Goal: Task Accomplishment & Management: Manage account settings

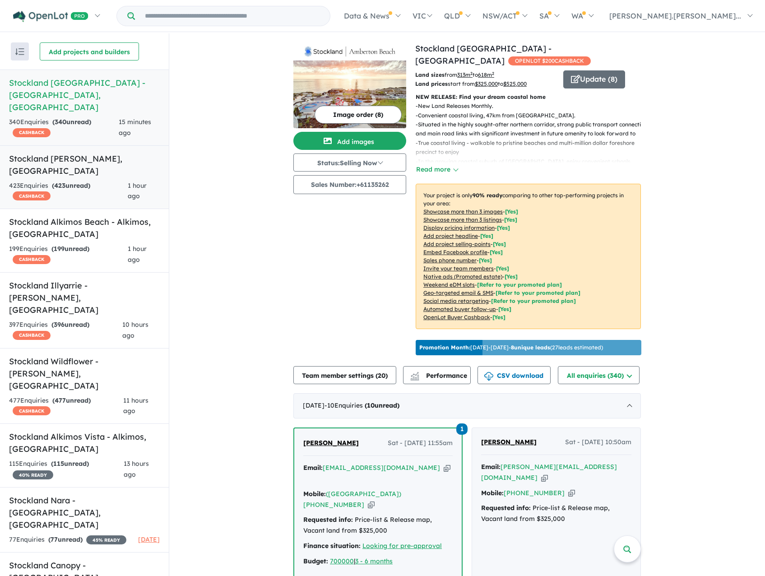
click at [46, 154] on link "Stockland Sienna Wood - Hilbert , WA 423 Enquir ies ( 423 unread) CASHBACK 1 ho…" at bounding box center [84, 177] width 169 height 64
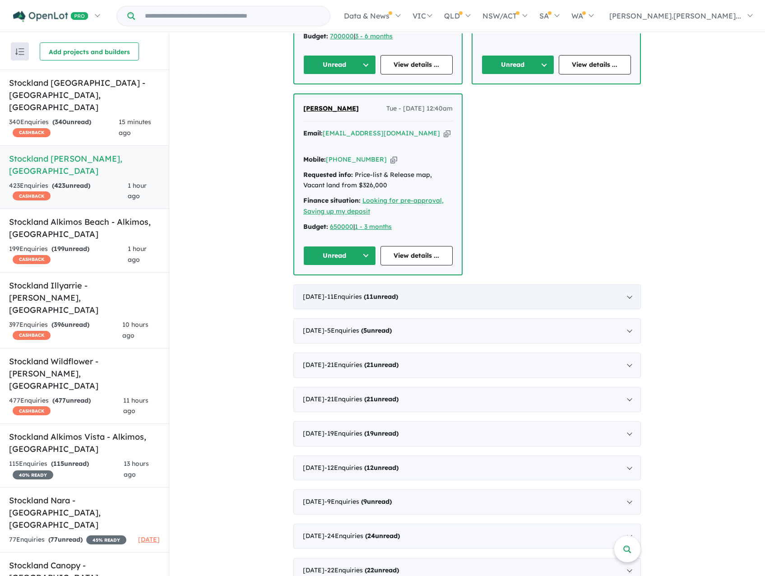
scroll to position [1986, 0]
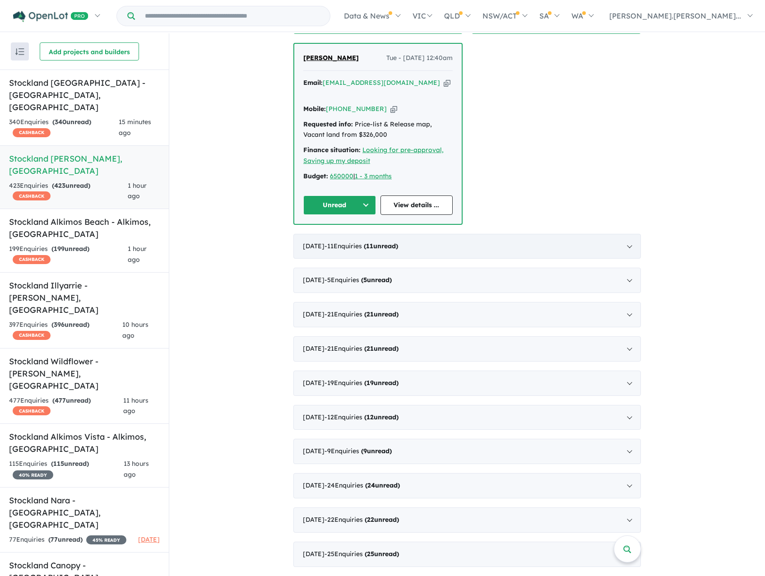
click at [421, 234] on div "August 2025 - 11 Enquir ies ( 11 unread)" at bounding box center [466, 246] width 347 height 25
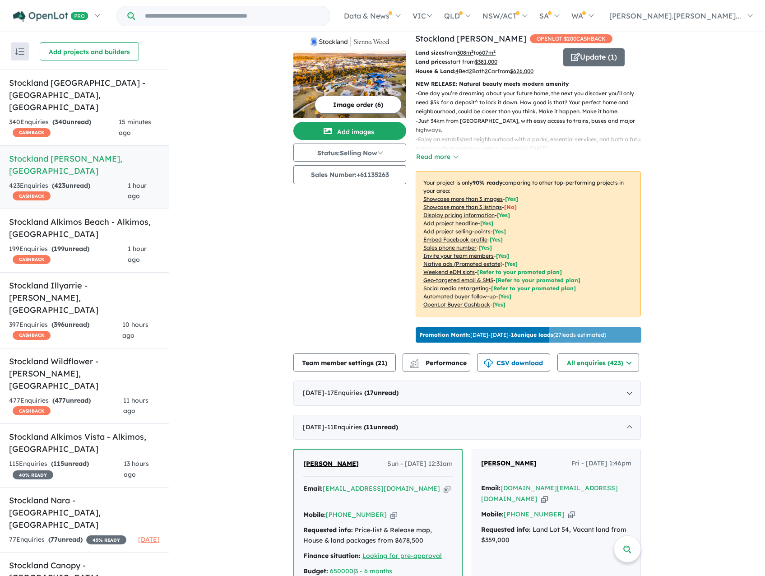
scroll to position [0, 0]
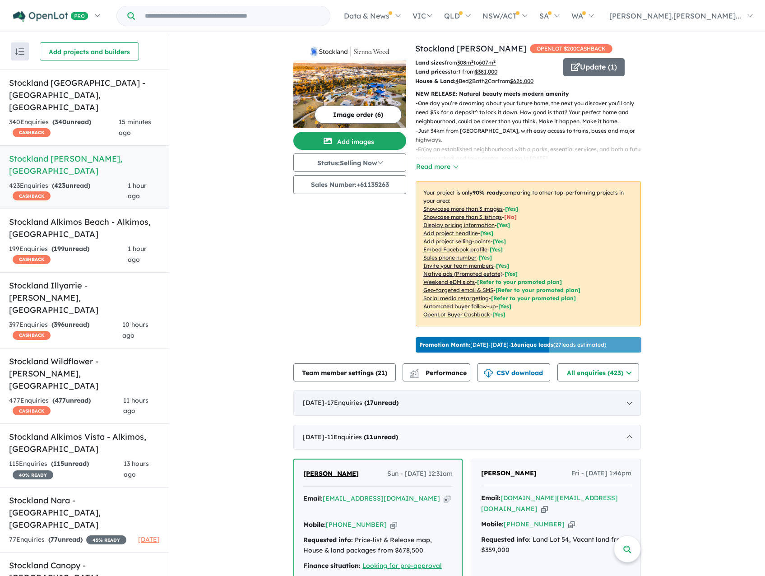
click at [374, 407] on span "17" at bounding box center [369, 402] width 7 height 8
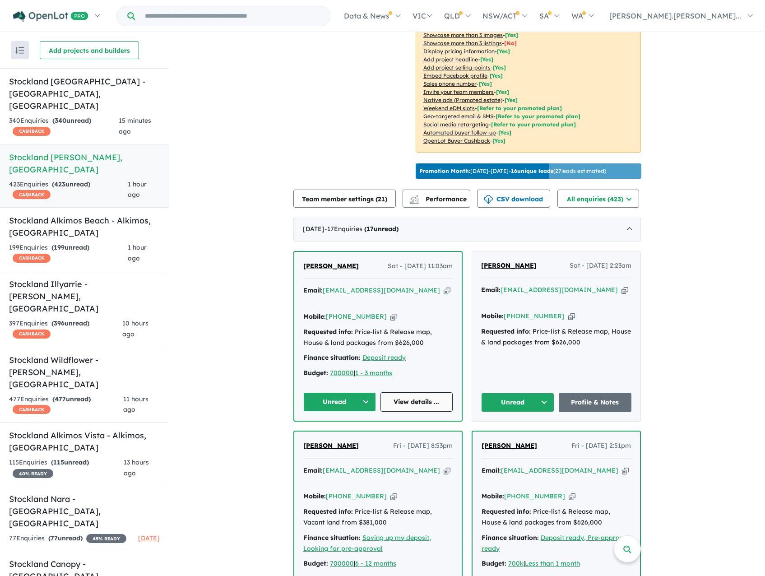
scroll to position [181, 0]
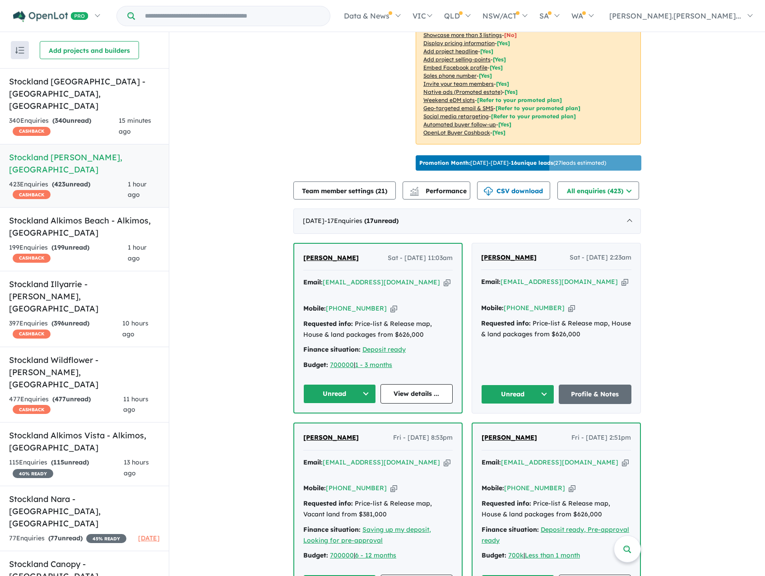
click at [347, 390] on button "Unread" at bounding box center [339, 393] width 73 height 19
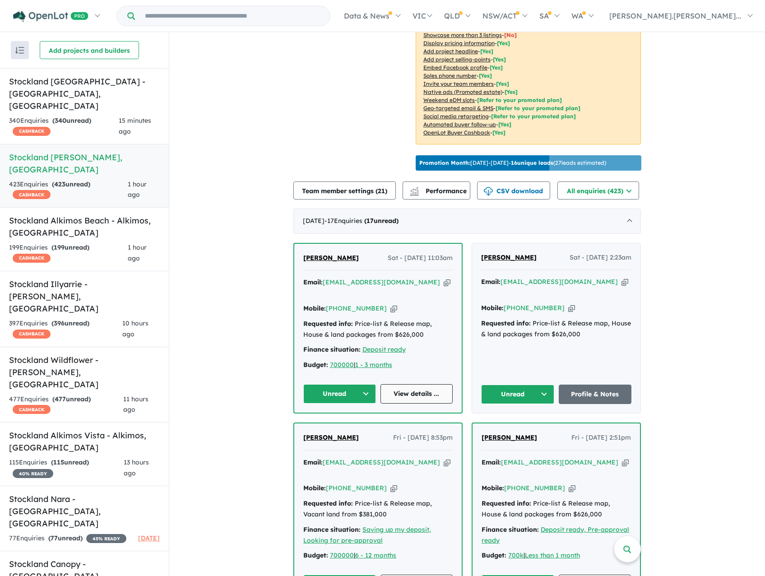
click at [422, 388] on link "View details ..." at bounding box center [416, 393] width 73 height 19
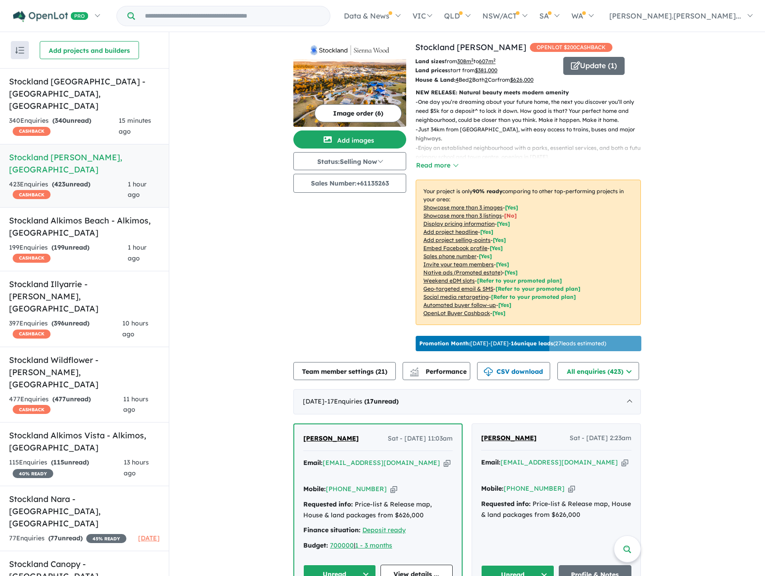
scroll to position [0, 0]
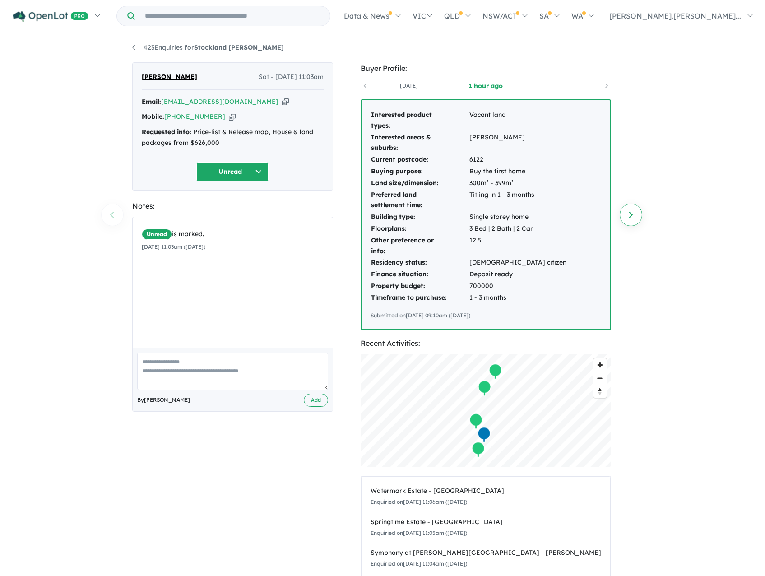
click at [633, 213] on link "Next enquiry" at bounding box center [631, 215] width 23 height 23
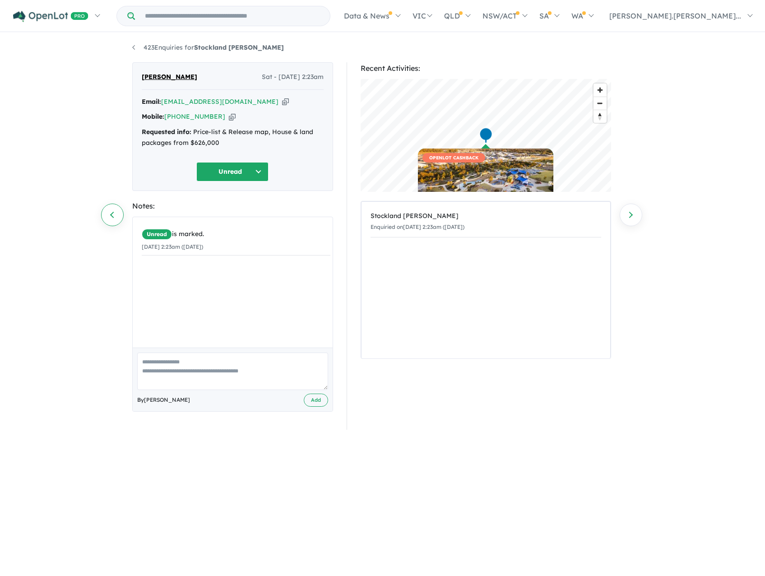
click at [105, 208] on link "Previous enquiry" at bounding box center [112, 215] width 23 height 23
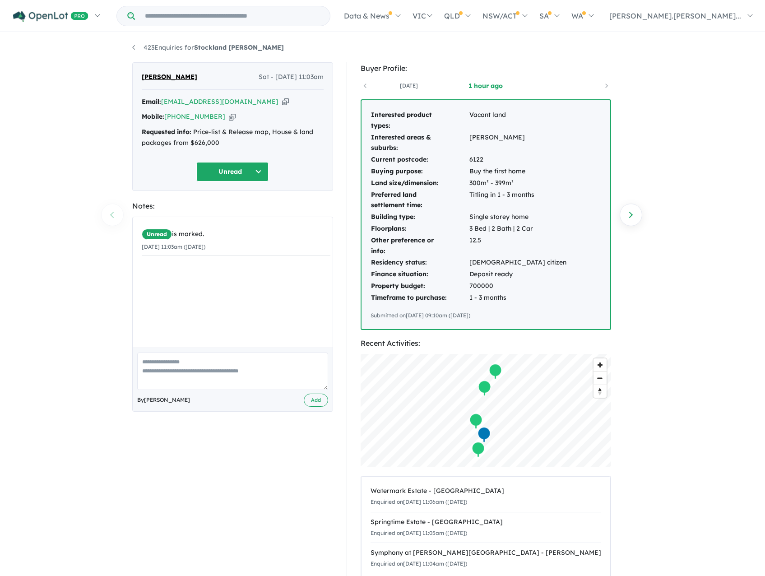
click at [282, 101] on icon "button" at bounding box center [285, 101] width 7 height 9
click at [634, 215] on link "Next enquiry" at bounding box center [631, 215] width 23 height 23
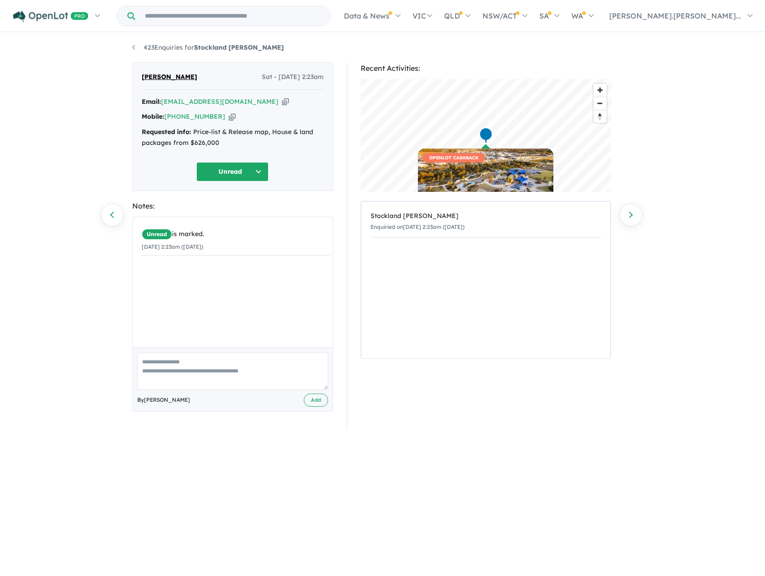
click at [282, 103] on icon "button" at bounding box center [285, 101] width 7 height 9
click at [635, 215] on link "Next enquiry" at bounding box center [631, 215] width 23 height 23
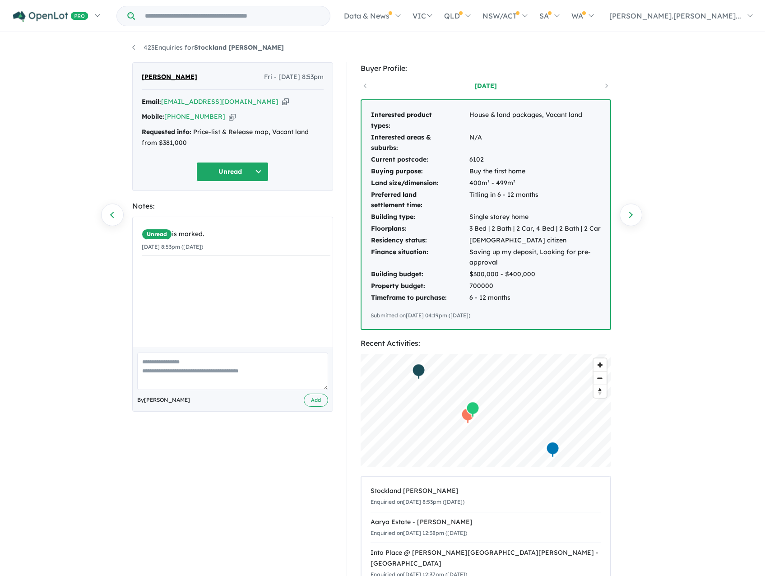
click at [282, 100] on icon "button" at bounding box center [285, 101] width 7 height 9
click at [632, 214] on link "Next enquiry" at bounding box center [631, 215] width 23 height 23
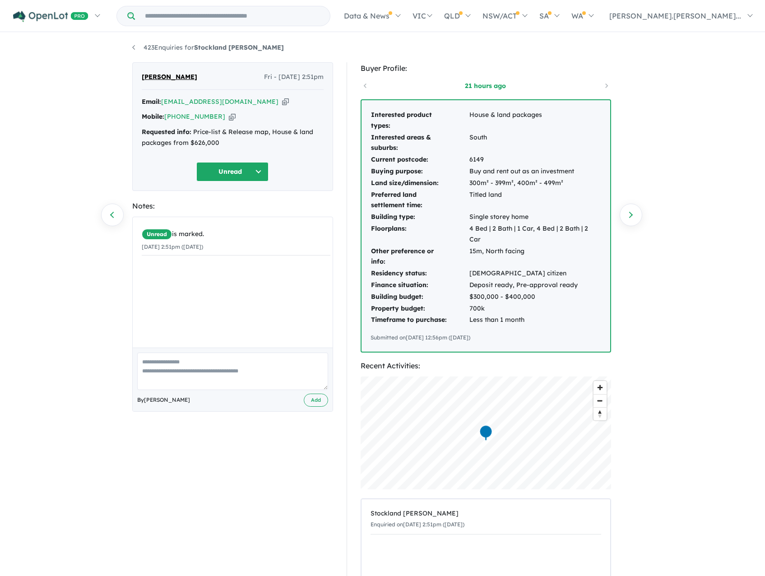
click at [282, 103] on icon "button" at bounding box center [285, 101] width 7 height 9
click at [72, 112] on div "423 Enquiries for Stockland Sienna [PERSON_NAME] Previous enquiry Next enquiry …" at bounding box center [382, 305] width 765 height 544
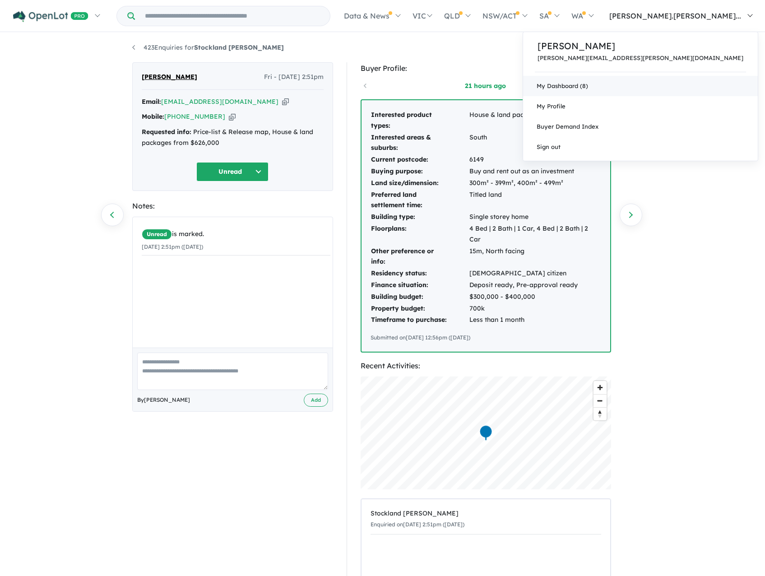
click at [684, 87] on link "My Dashboard (8)" at bounding box center [640, 86] width 235 height 20
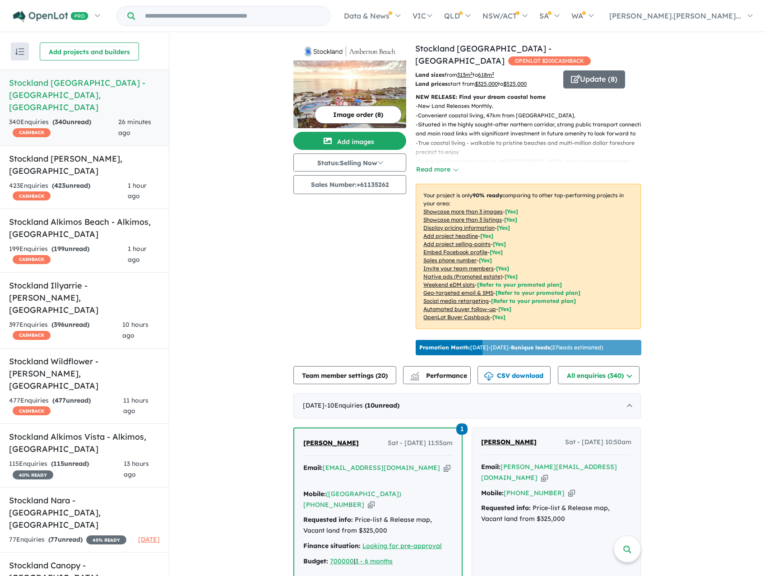
click at [66, 118] on div "340 Enquir ies ( 340 unread) CASHBACK" at bounding box center [63, 128] width 109 height 22
click at [98, 181] on div "423 Enquir ies ( 423 unread) CASHBACK" at bounding box center [68, 192] width 119 height 22
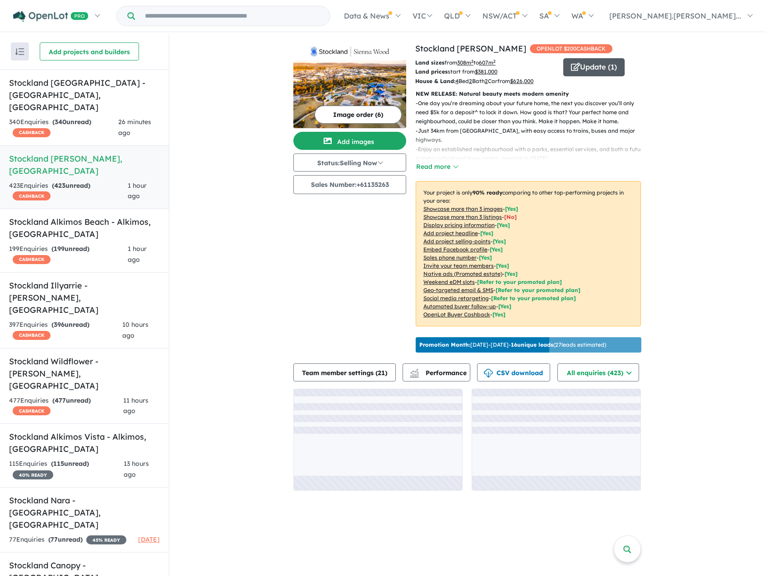
click at [590, 68] on button "Update ( 1 )" at bounding box center [593, 67] width 61 height 18
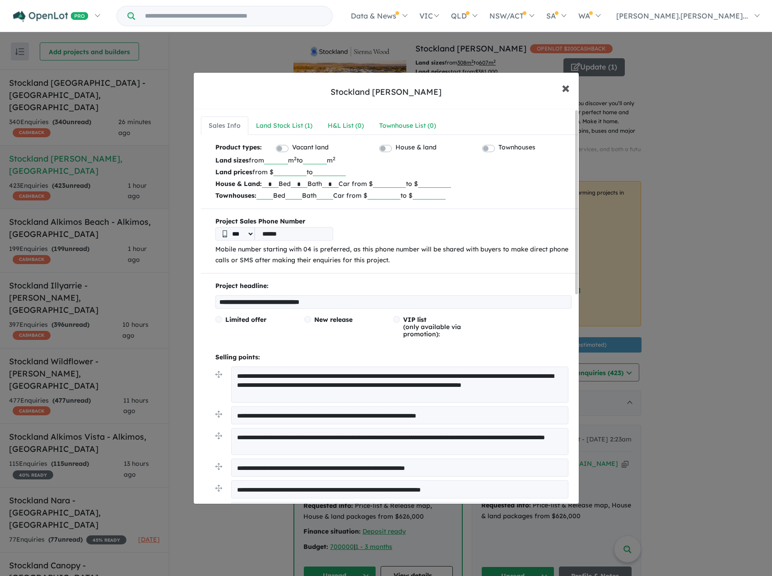
click at [568, 88] on span "×" at bounding box center [565, 87] width 8 height 19
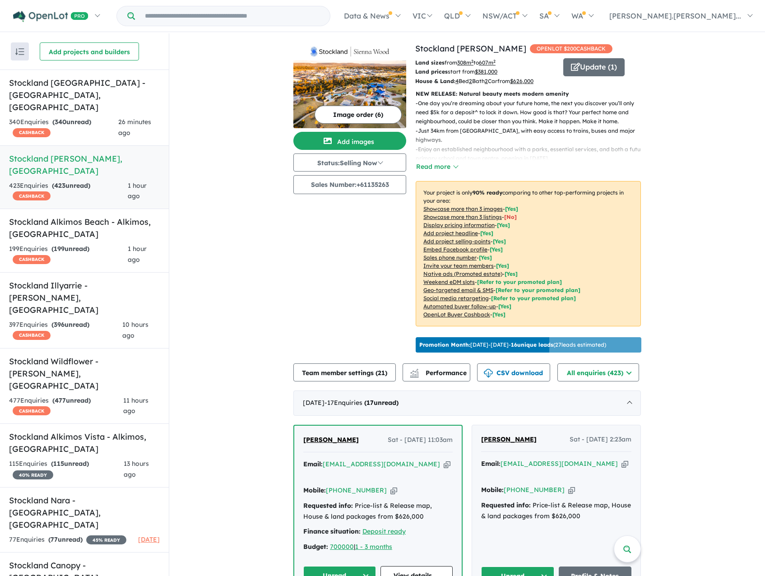
click at [348, 113] on button "Image order ( 6 )" at bounding box center [358, 115] width 87 height 18
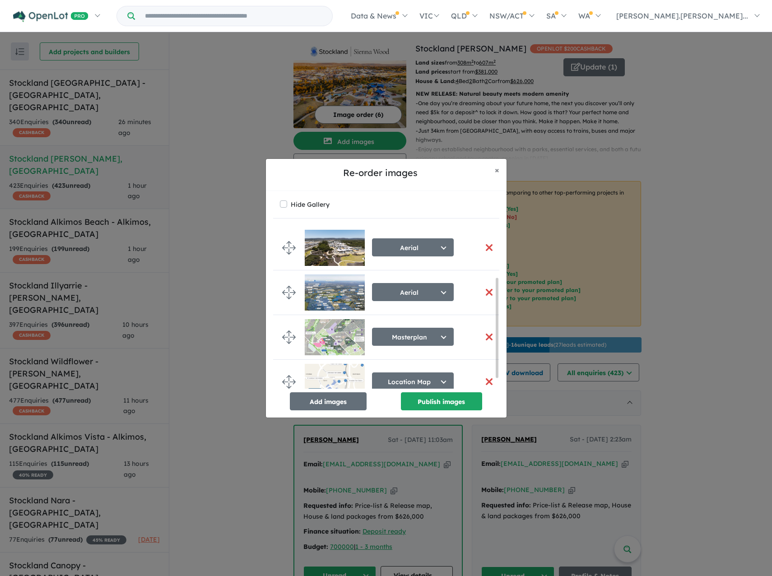
scroll to position [102, 0]
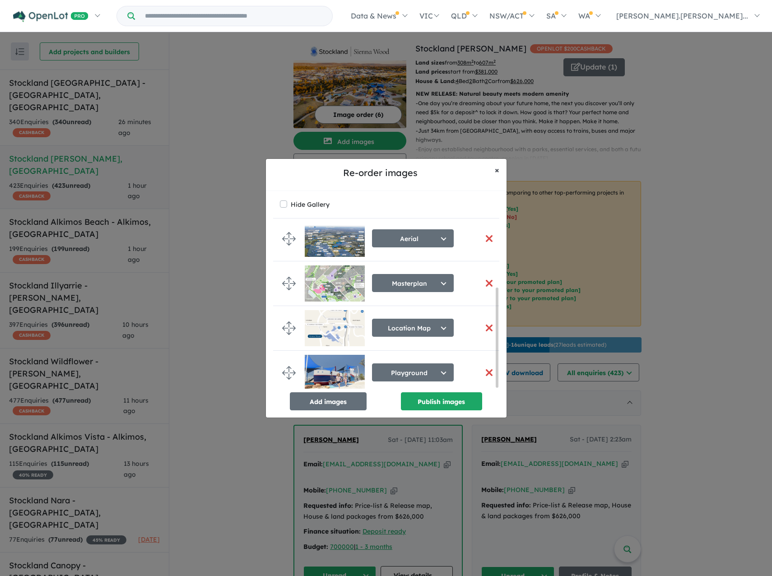
click at [496, 169] on span "×" at bounding box center [497, 170] width 5 height 10
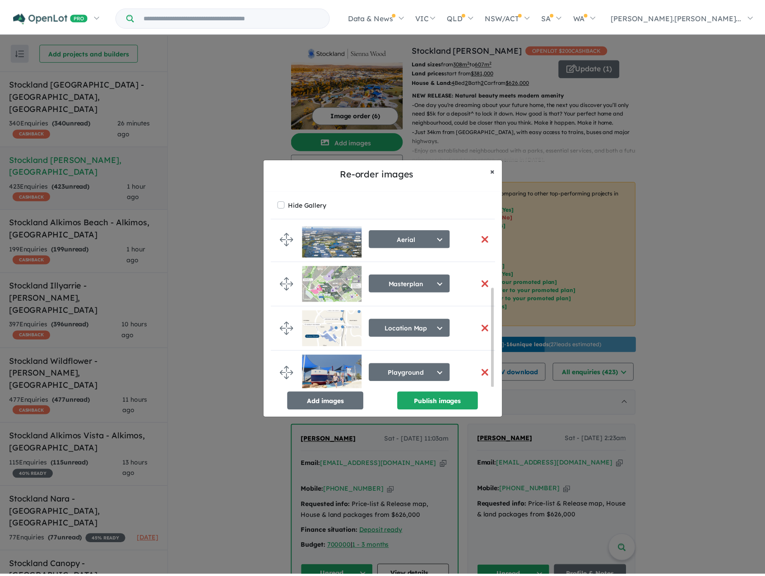
scroll to position [100, 0]
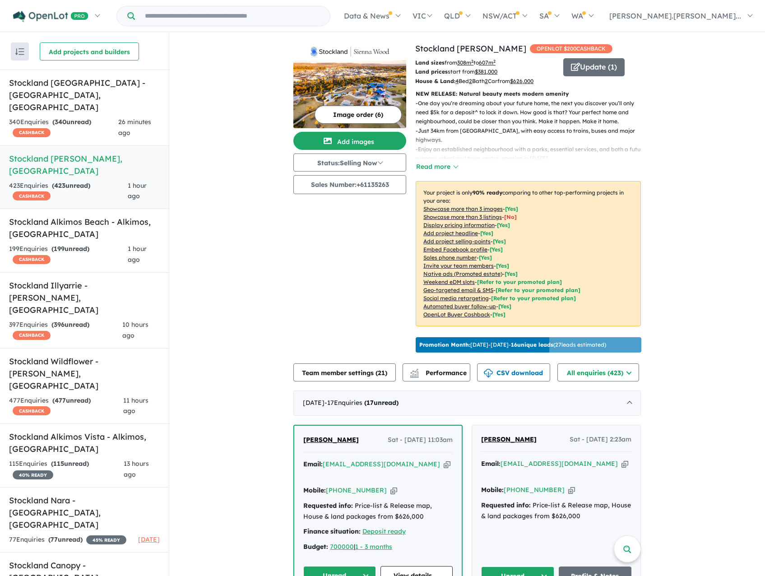
drag, startPoint x: 60, startPoint y: 160, endPoint x: 245, endPoint y: 88, distance: 198.5
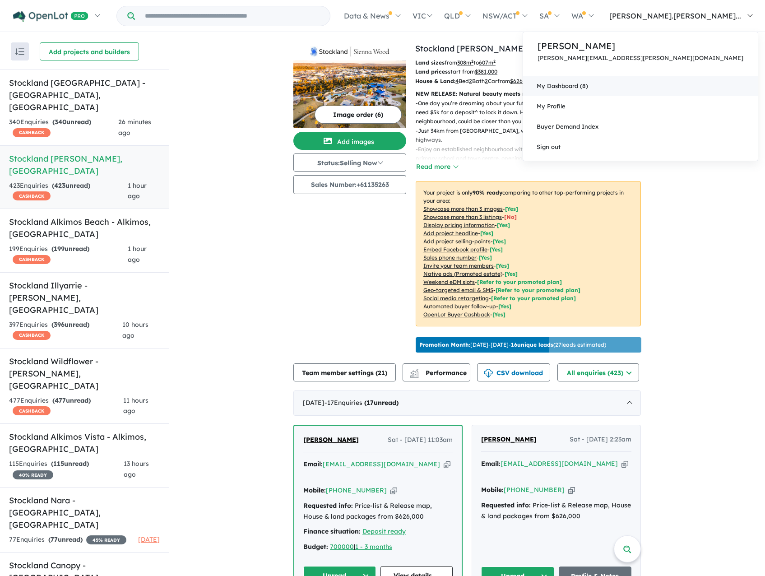
click at [678, 90] on link "My Dashboard (8)" at bounding box center [640, 86] width 235 height 20
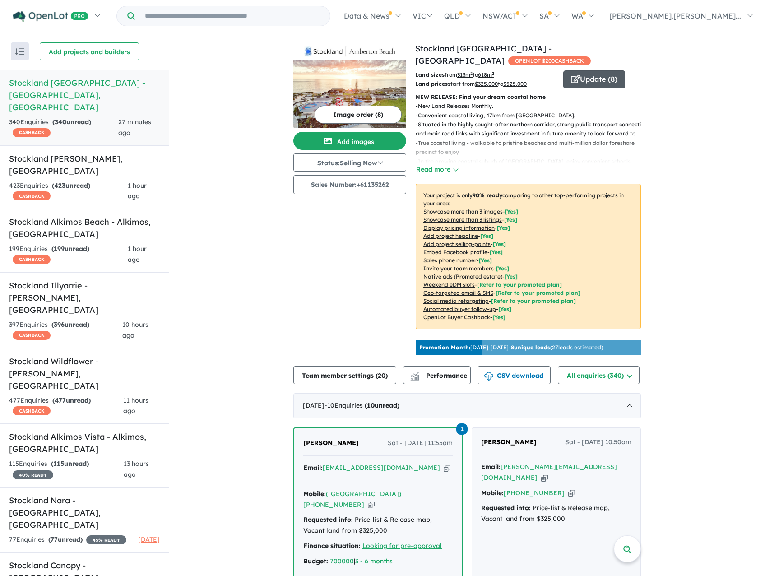
click at [605, 78] on button "Update ( 8 )" at bounding box center [594, 79] width 62 height 18
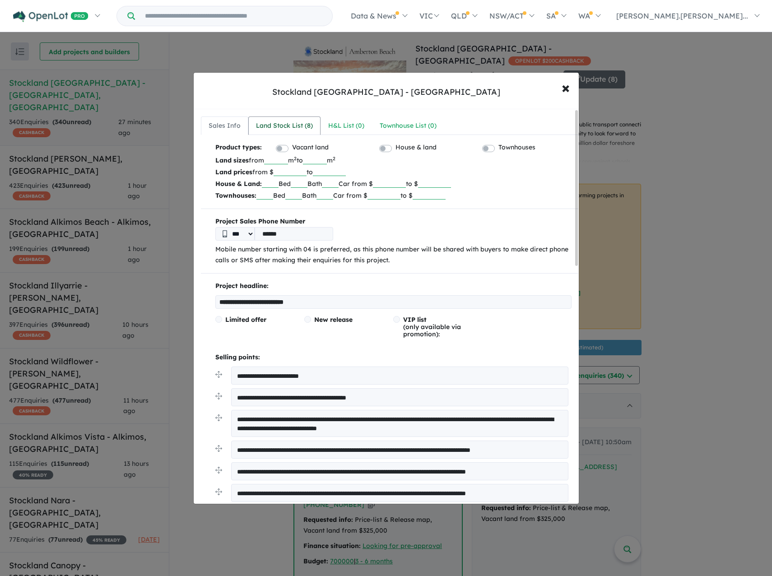
click at [288, 132] on link "Land Stock List ( 8 )" at bounding box center [284, 125] width 72 height 19
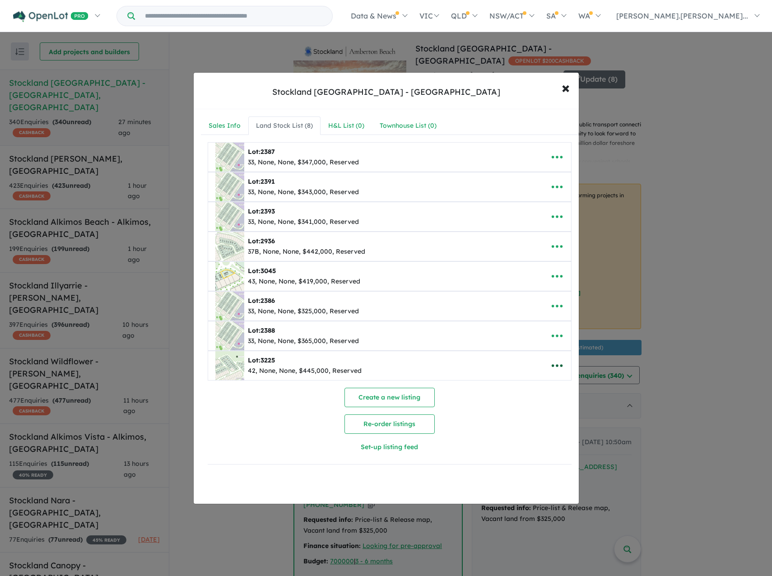
click at [554, 367] on icon "button" at bounding box center [556, 365] width 11 height 3
click at [259, 426] on div "Create a new listing Re-order listings Set-up listing feed" at bounding box center [390, 422] width 364 height 69
click at [341, 124] on div "H&L List ( 0 )" at bounding box center [346, 125] width 36 height 11
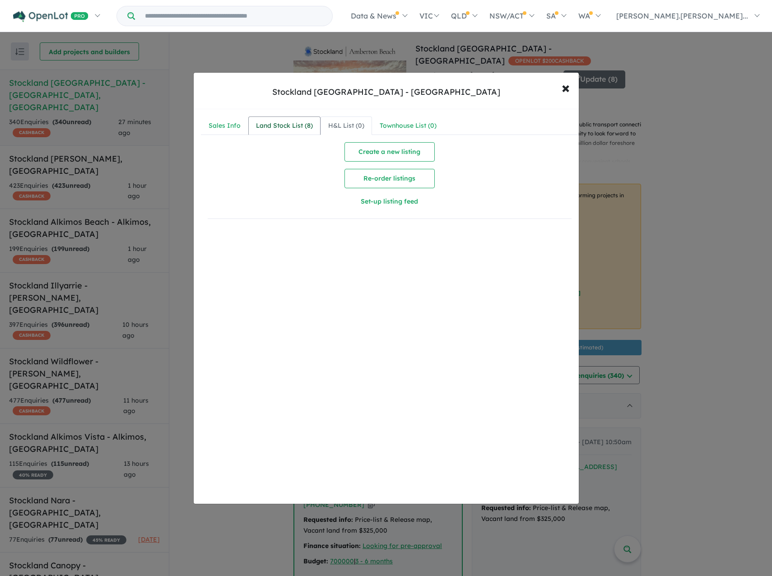
click at [301, 123] on div "Land Stock List ( 8 )" at bounding box center [284, 125] width 57 height 11
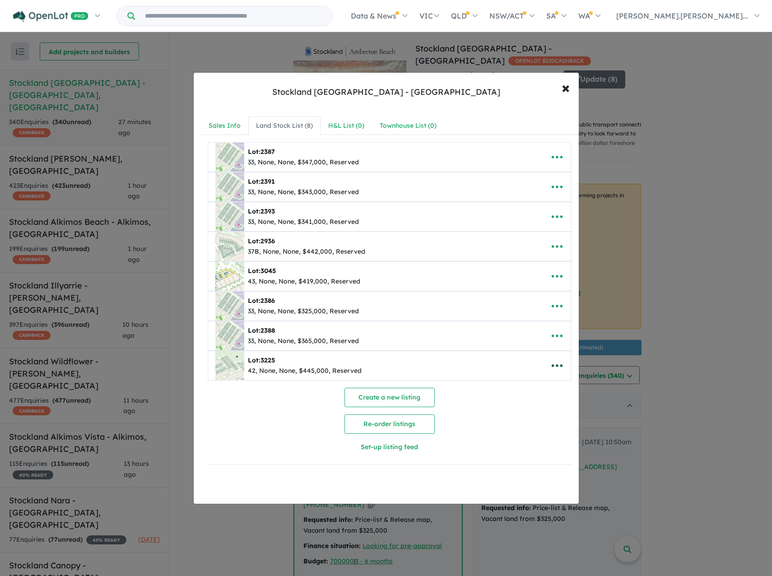
click at [559, 358] on button "button" at bounding box center [557, 365] width 28 height 21
click at [473, 439] on button "Set-up listing feed" at bounding box center [389, 446] width 182 height 19
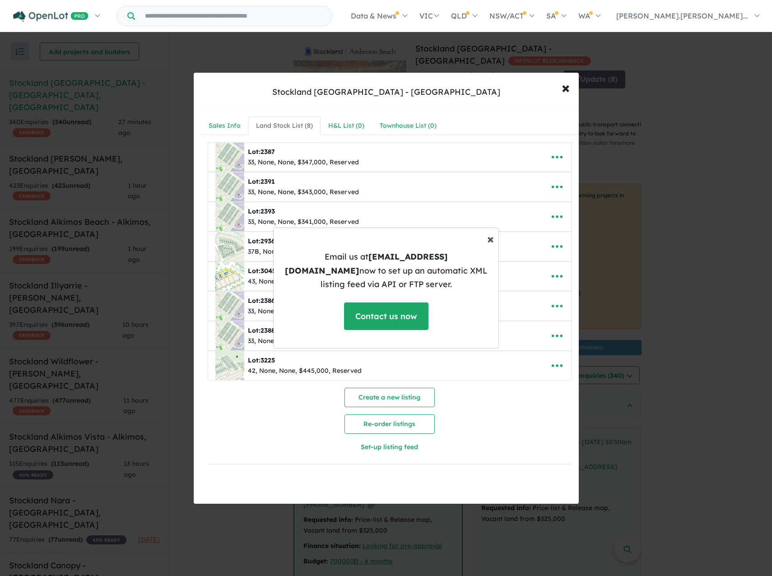
click at [490, 246] on span "×" at bounding box center [490, 239] width 7 height 16
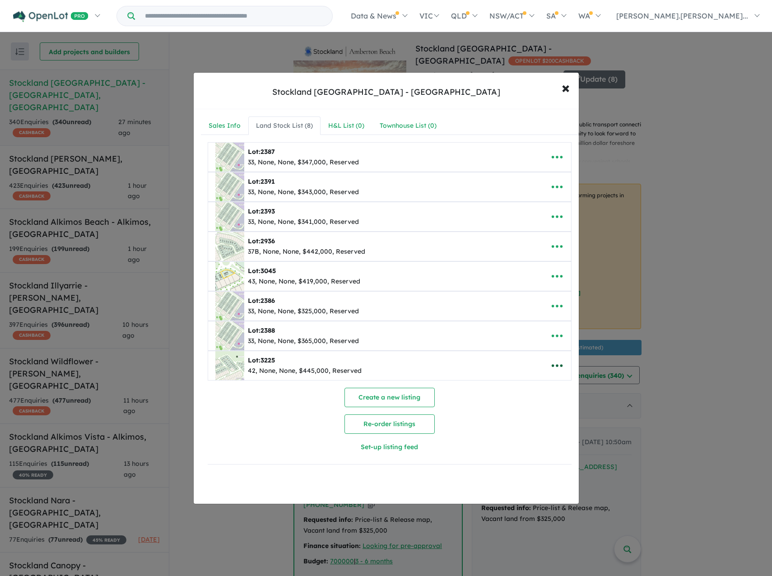
click at [555, 367] on icon "button" at bounding box center [557, 366] width 14 height 14
click at [479, 422] on div "Create a new listing Re-order listings Set-up listing feed" at bounding box center [390, 422] width 364 height 69
click at [567, 89] on span "×" at bounding box center [565, 87] width 8 height 19
